Goal: Transaction & Acquisition: Purchase product/service

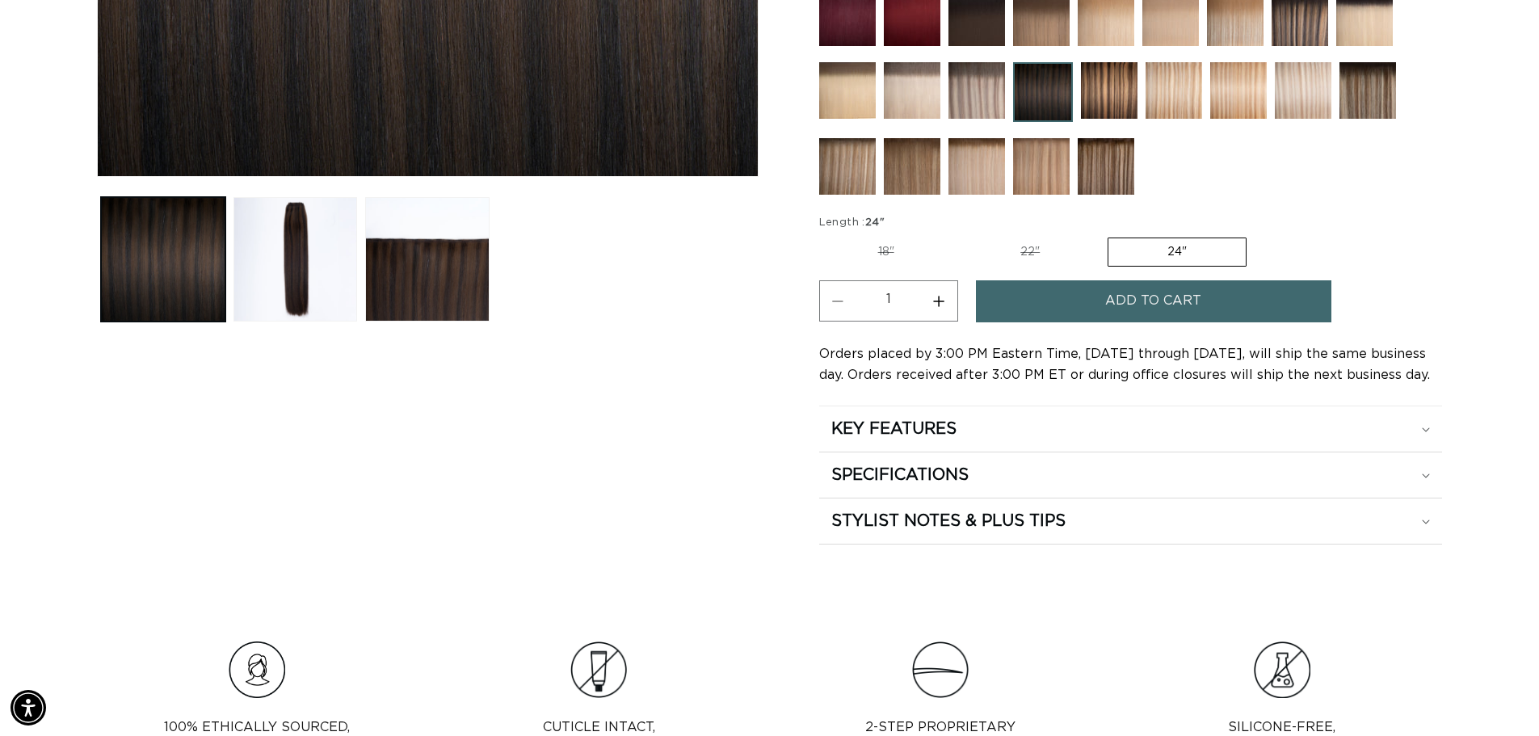
scroll to position [0, 2849]
click at [1061, 251] on label "22" Variant sold out or unavailable" at bounding box center [1030, 251] width 137 height 27
click at [962, 235] on input "22" Variant sold out or unavailable" at bounding box center [962, 234] width 1 height 1
radio input "true"
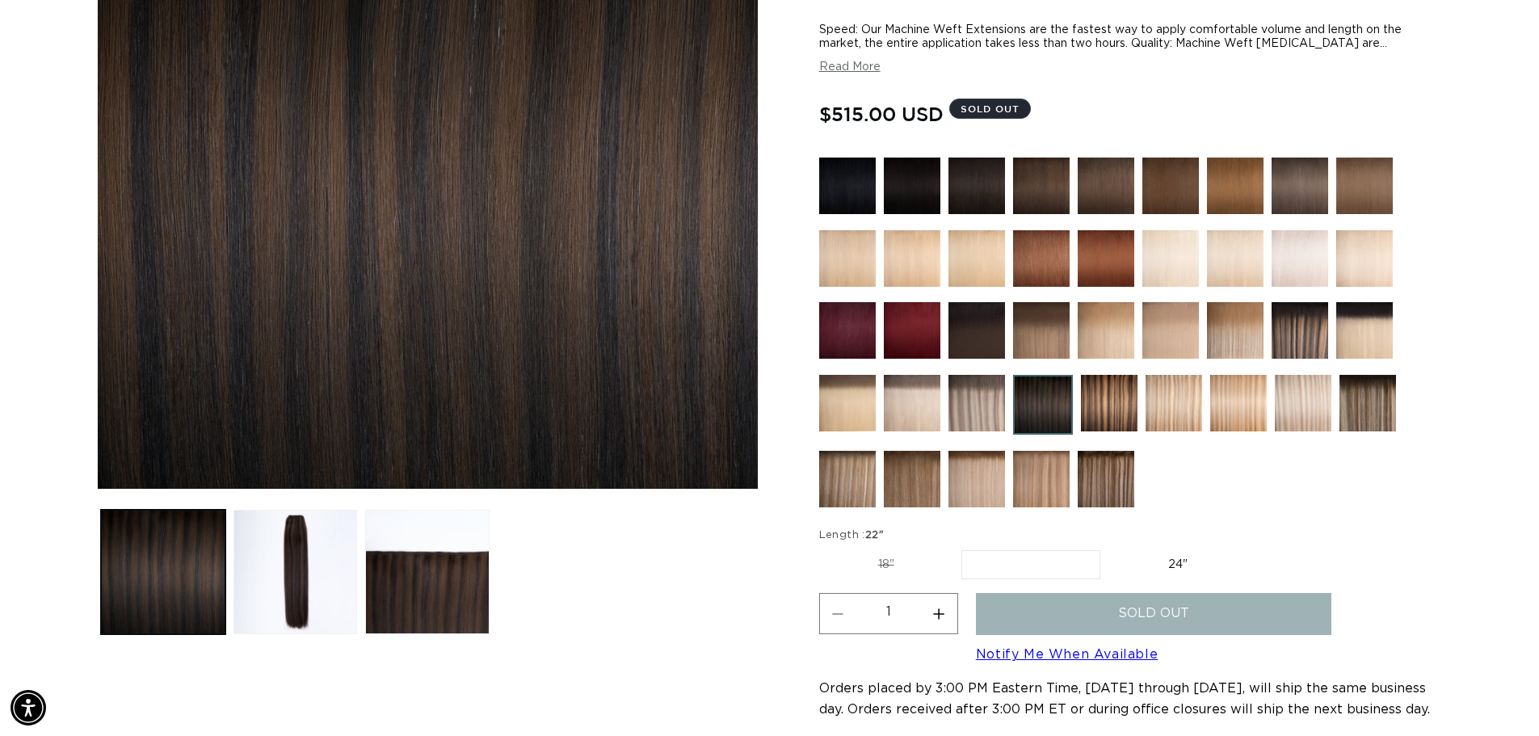
scroll to position [323, 0]
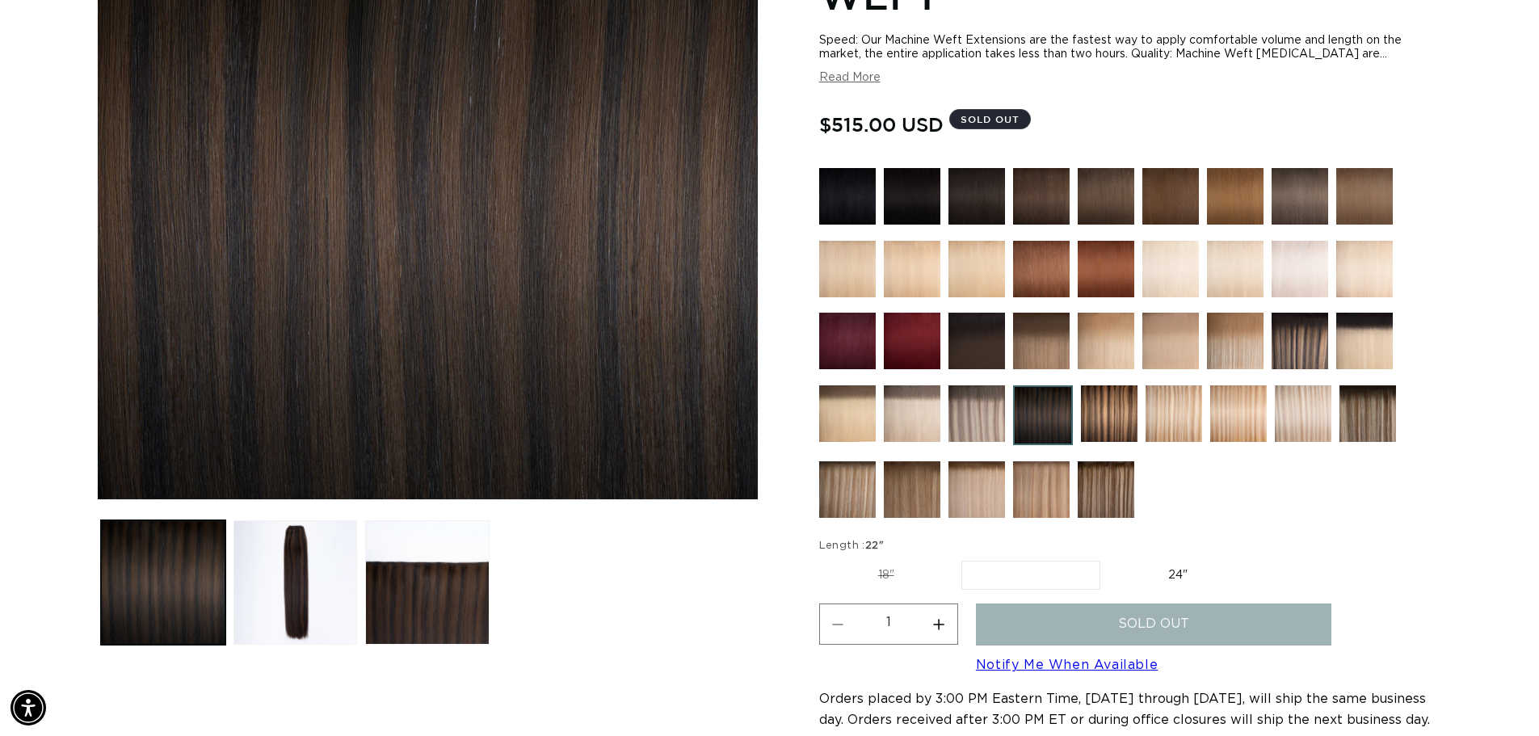
click at [1311, 346] on img at bounding box center [1300, 341] width 57 height 57
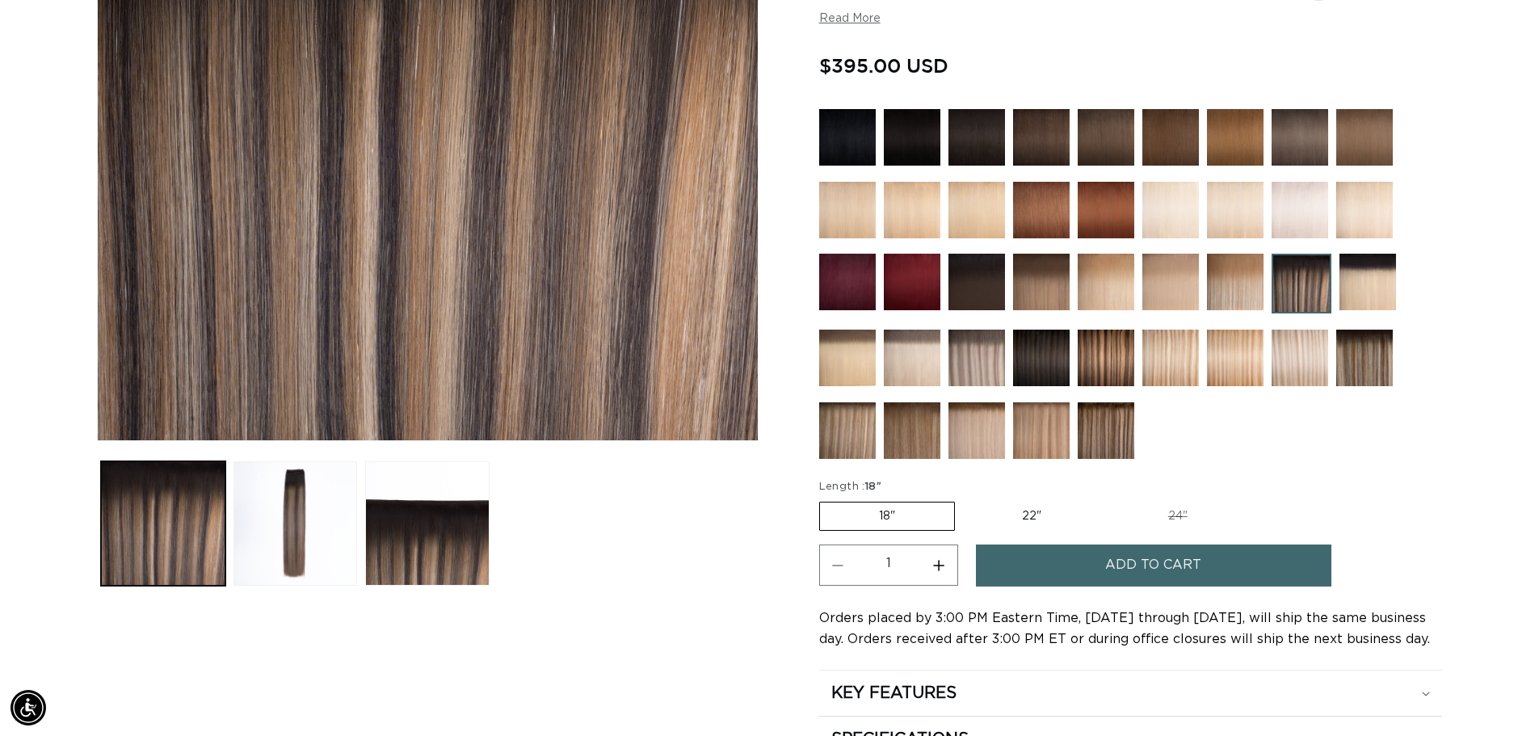
scroll to position [485, 0]
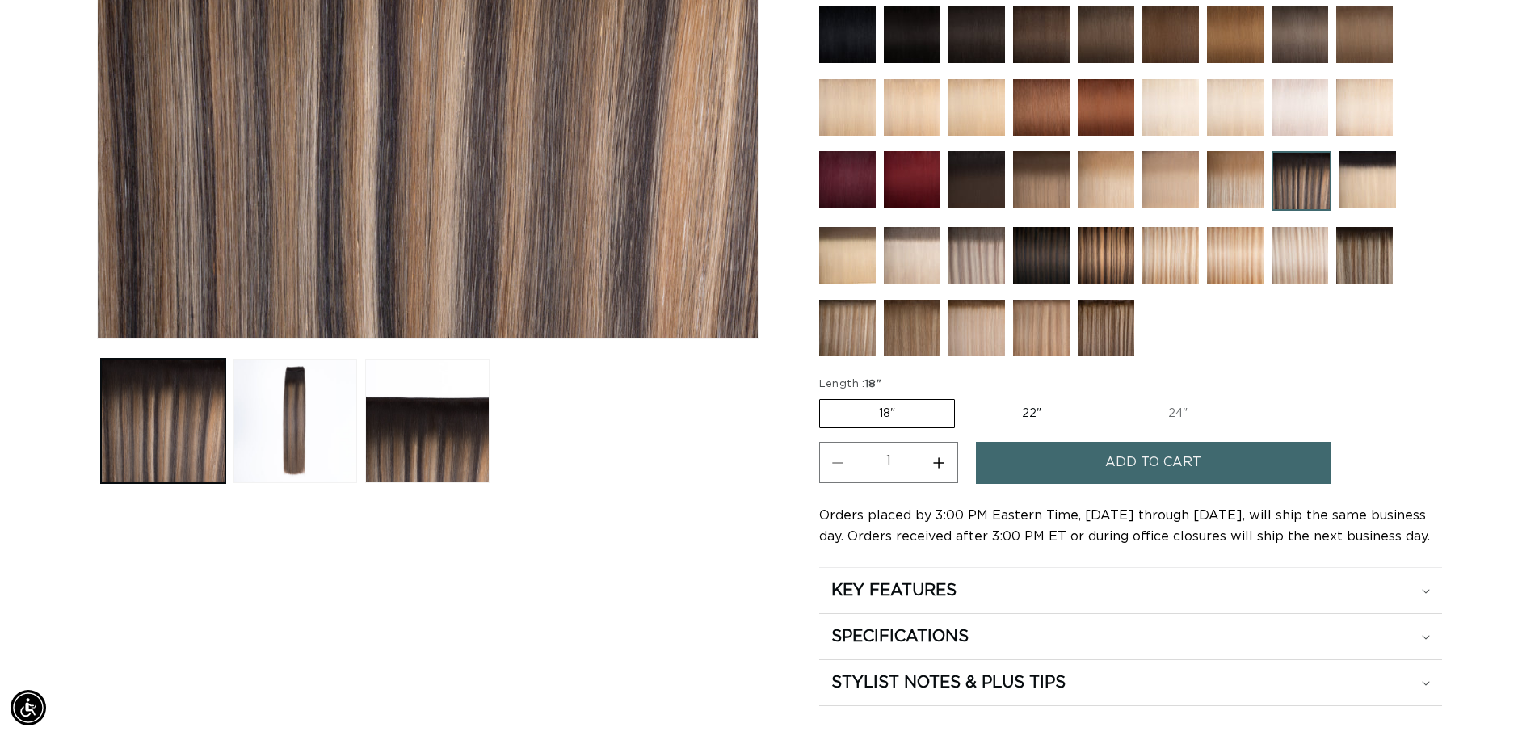
click at [1018, 417] on label "22" Variant sold out or unavailable" at bounding box center [1031, 413] width 137 height 27
click at [964, 397] on input "22" Variant sold out or unavailable" at bounding box center [963, 396] width 1 height 1
radio input "true"
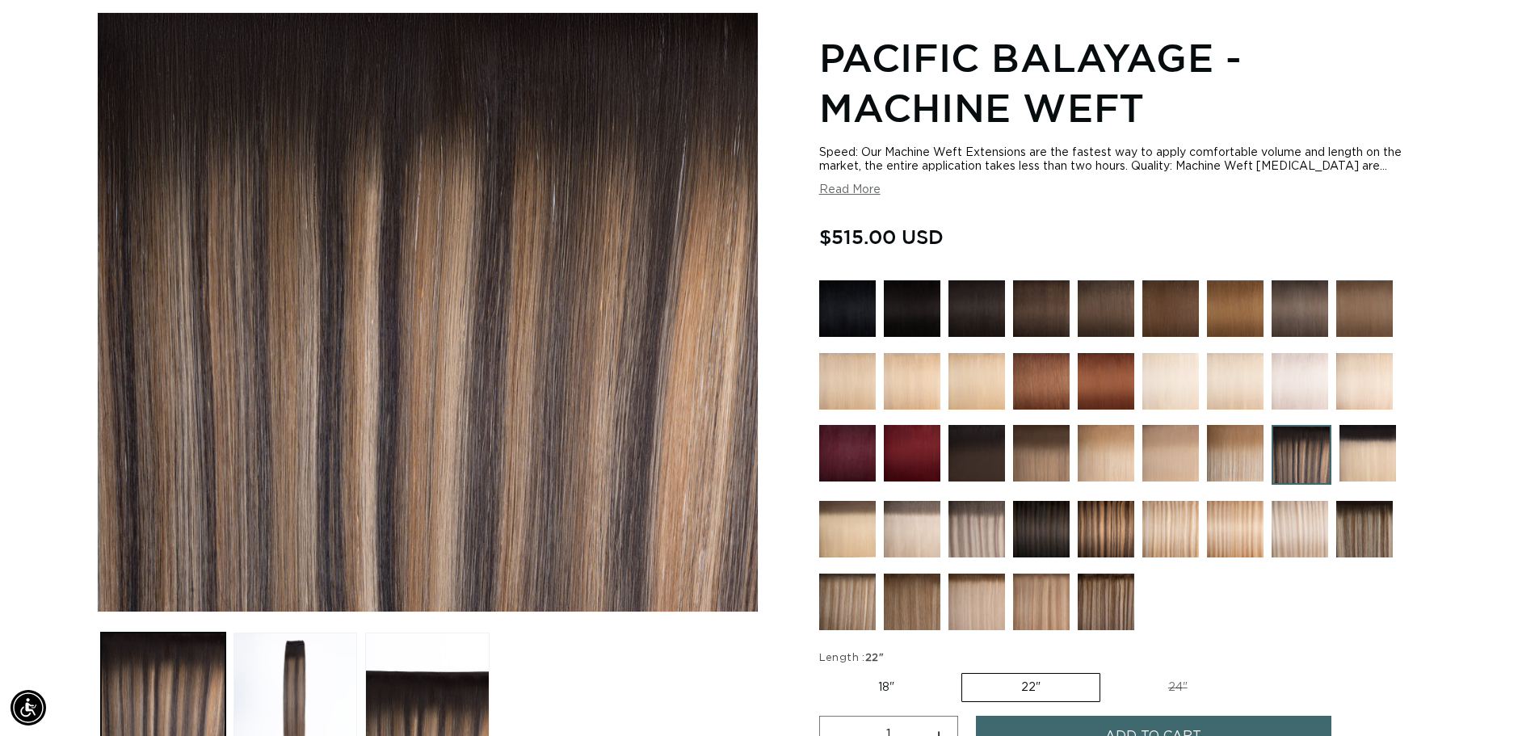
scroll to position [242, 0]
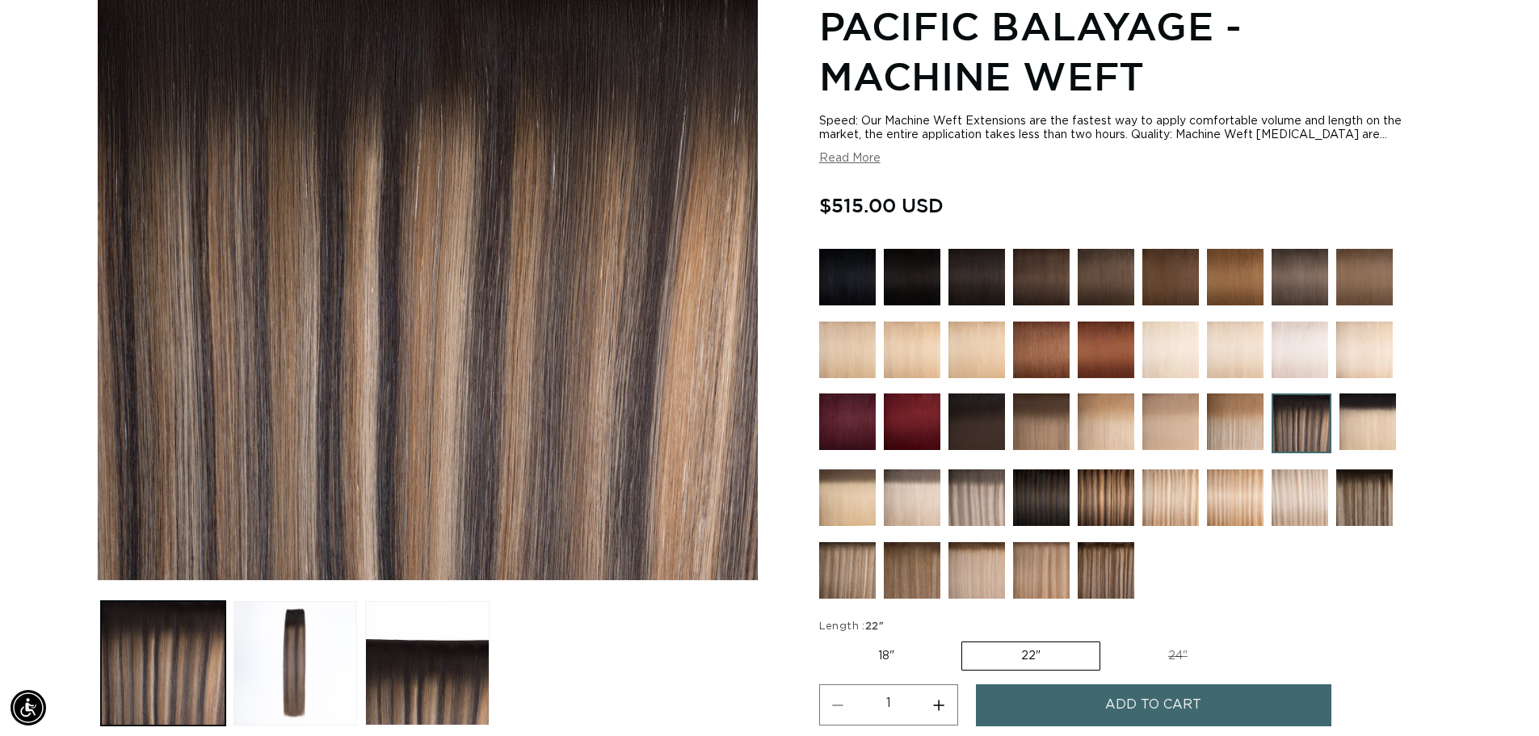
click at [1097, 566] on img at bounding box center [1106, 570] width 57 height 57
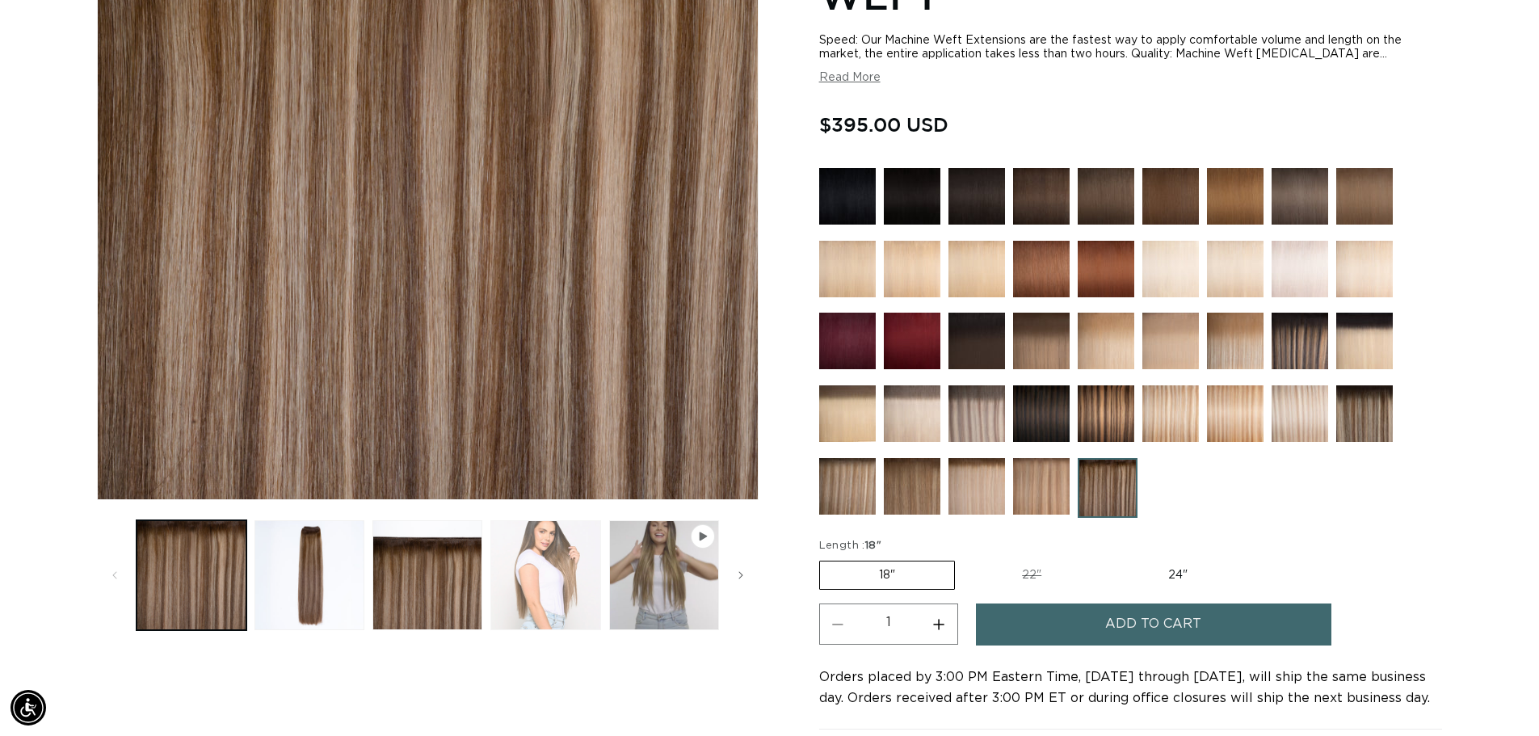
scroll to position [0, 1425]
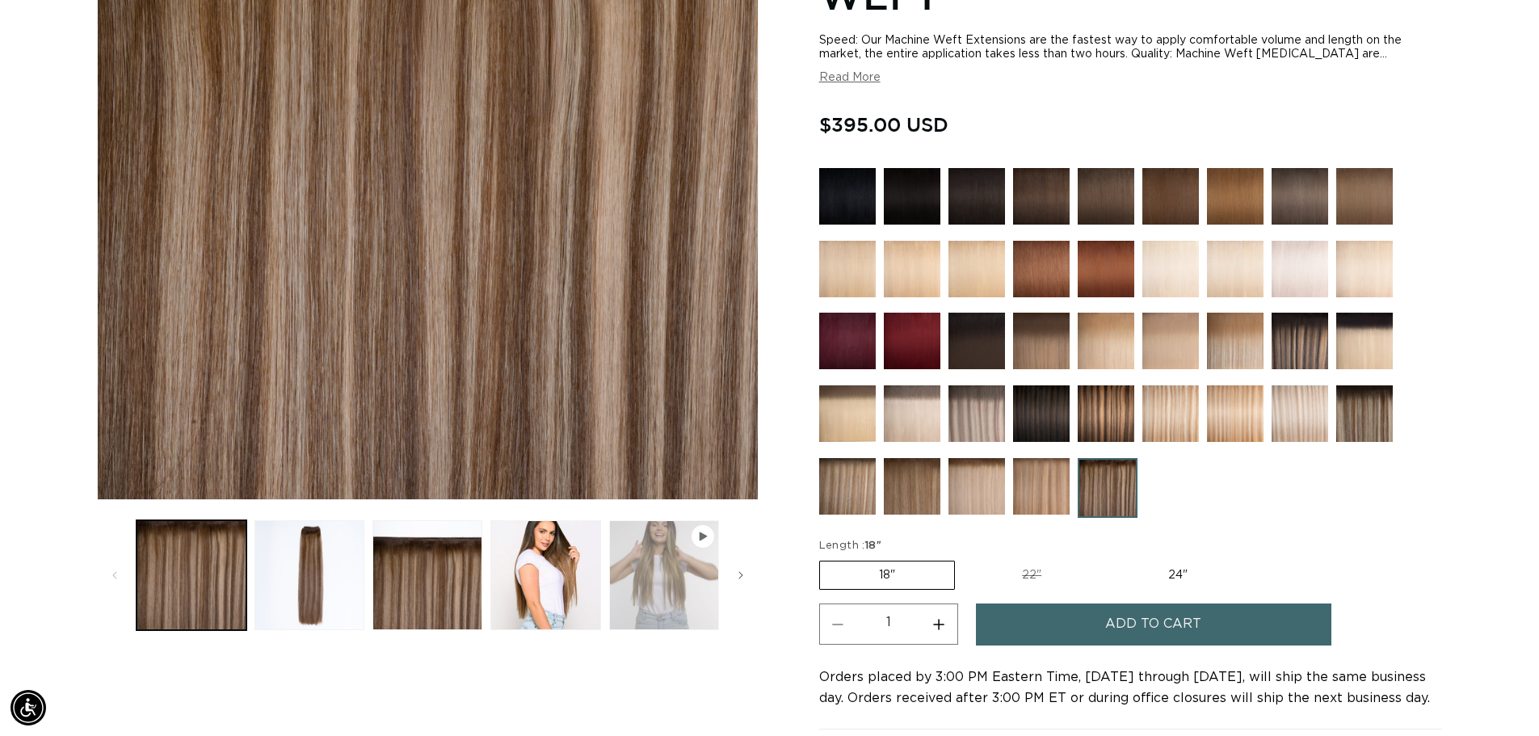
click at [659, 576] on button "Play video 1 in gallery view" at bounding box center [664, 575] width 110 height 110
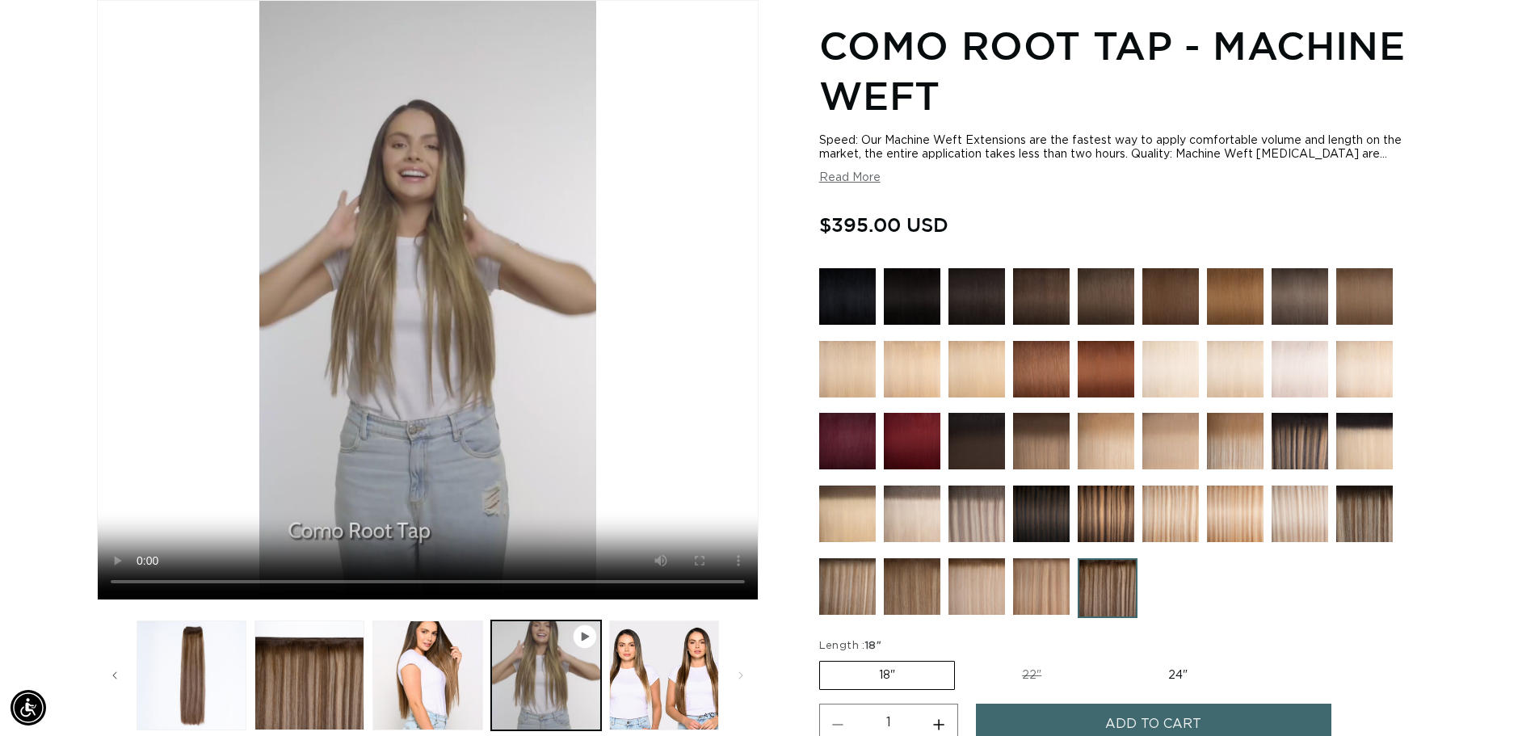
scroll to position [0, 2849]
click at [859, 588] on img at bounding box center [847, 586] width 57 height 57
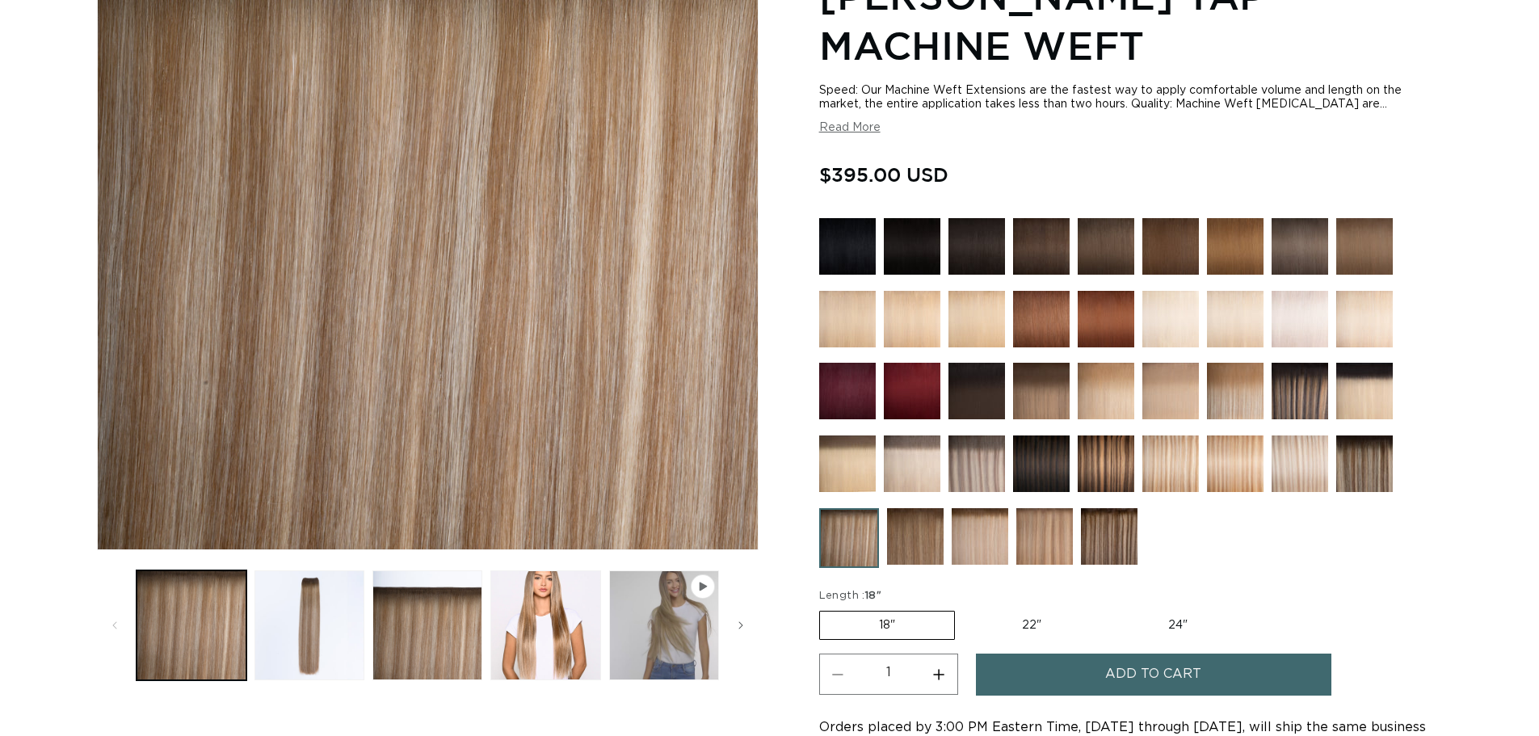
scroll to position [323, 0]
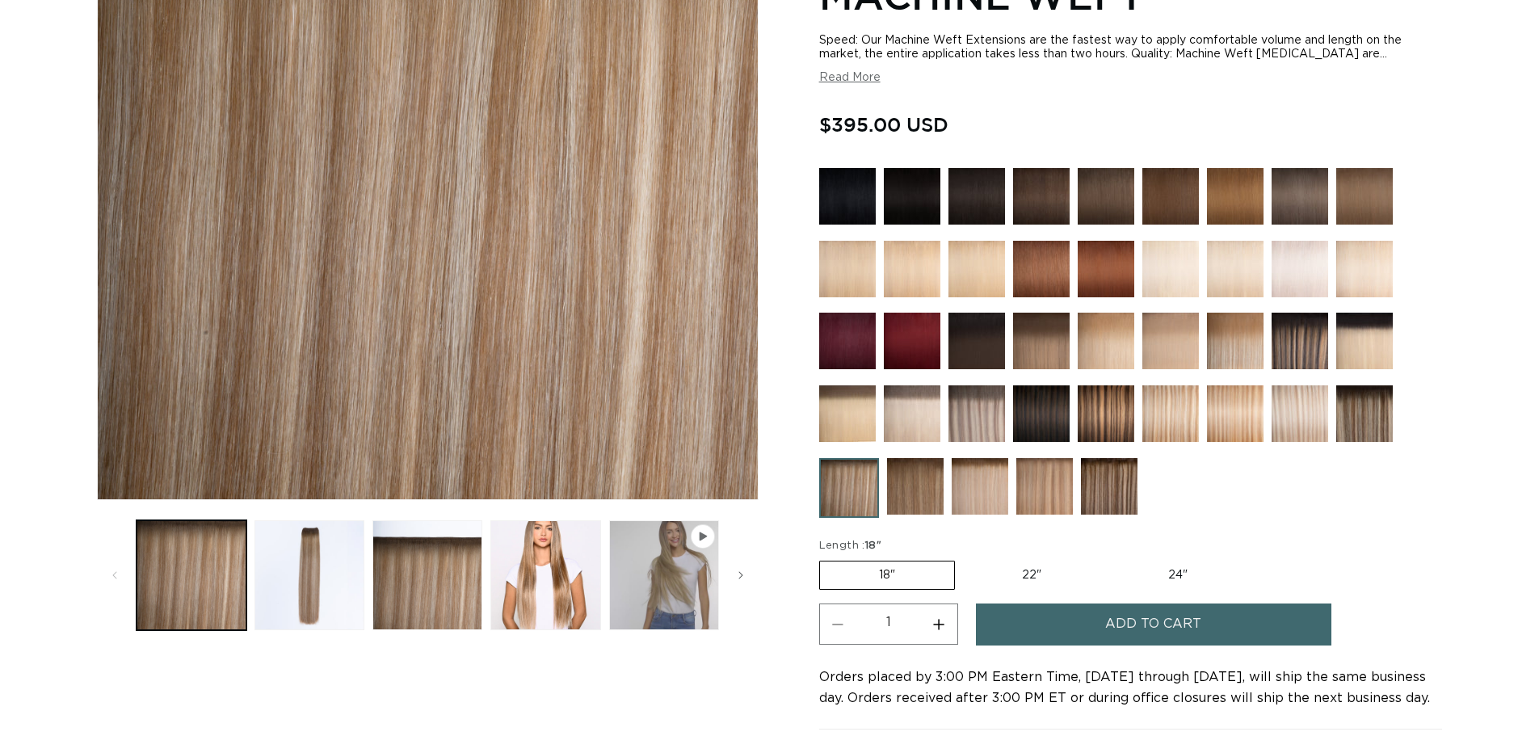
click at [1120, 420] on img at bounding box center [1106, 413] width 57 height 57
